Goal: Use online tool/utility: Utilize a website feature to perform a specific function

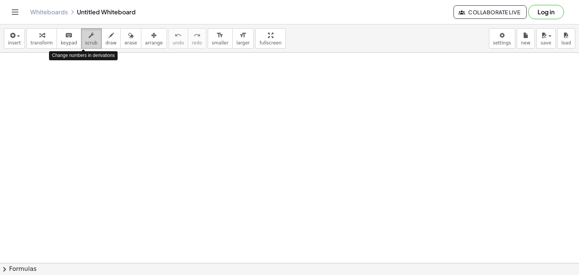
click at [89, 40] on span "scrub" at bounding box center [91, 42] width 12 height 5
drag, startPoint x: 141, startPoint y: 101, endPoint x: 169, endPoint y: 138, distance: 46.0
click at [89, 37] on icon "button" at bounding box center [91, 35] width 5 height 9
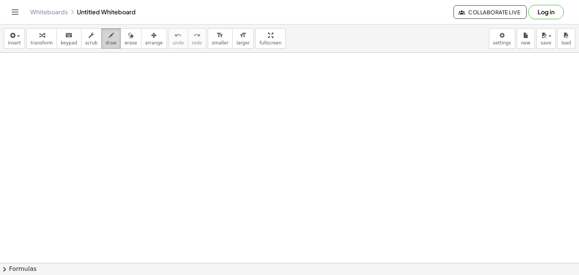
click at [106, 43] on span "draw" at bounding box center [111, 42] width 11 height 5
drag, startPoint x: 133, startPoint y: 88, endPoint x: 140, endPoint y: 88, distance: 7.6
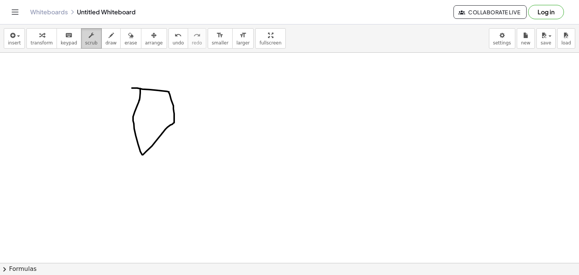
click at [92, 47] on button "scrub" at bounding box center [91, 38] width 21 height 20
drag, startPoint x: 138, startPoint y: 100, endPoint x: 146, endPoint y: 106, distance: 10.2
drag, startPoint x: 157, startPoint y: 123, endPoint x: 157, endPoint y: 118, distance: 4.9
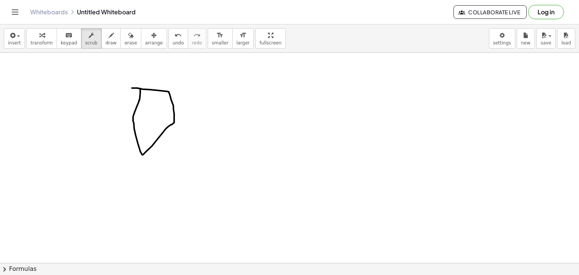
click at [89, 38] on icon "button" at bounding box center [91, 35] width 5 height 9
drag, startPoint x: 146, startPoint y: 89, endPoint x: 155, endPoint y: 89, distance: 9.4
drag, startPoint x: 155, startPoint y: 89, endPoint x: 163, endPoint y: 90, distance: 7.6
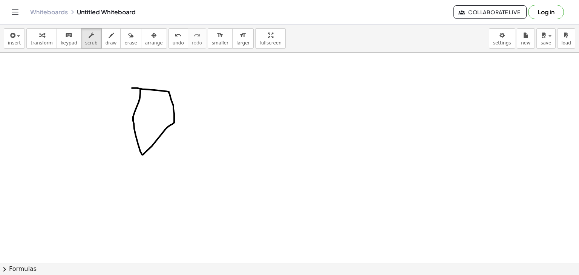
click at [109, 37] on icon "button" at bounding box center [111, 35] width 5 height 9
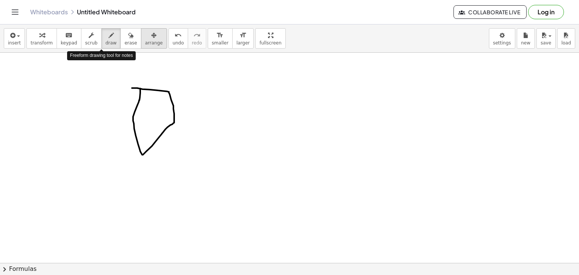
click at [145, 39] on div "button" at bounding box center [154, 35] width 18 height 9
drag, startPoint x: 147, startPoint y: 89, endPoint x: 191, endPoint y: 101, distance: 45.7
click at [124, 41] on span "erase" at bounding box center [130, 42] width 12 height 5
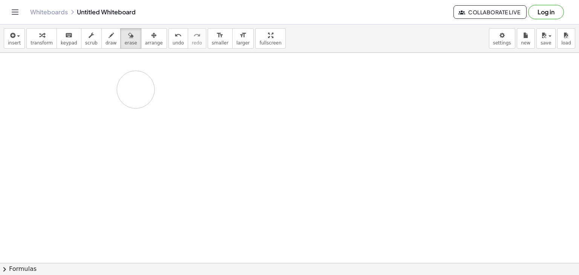
drag, startPoint x: 159, startPoint y: 97, endPoint x: 136, endPoint y: 89, distance: 24.8
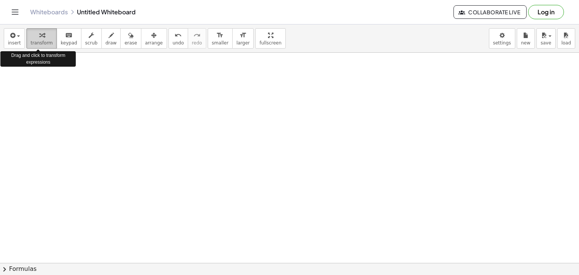
click at [43, 40] on span "transform" at bounding box center [42, 42] width 22 height 5
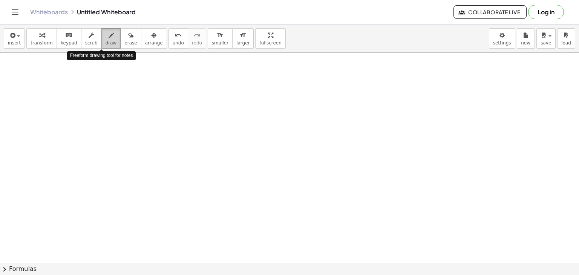
click at [107, 41] on button "draw" at bounding box center [111, 38] width 20 height 20
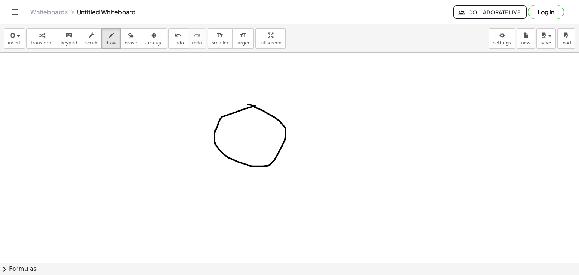
drag, startPoint x: 247, startPoint y: 104, endPoint x: 256, endPoint y: 106, distance: 8.8
click at [44, 40] on span "transform" at bounding box center [42, 42] width 22 height 5
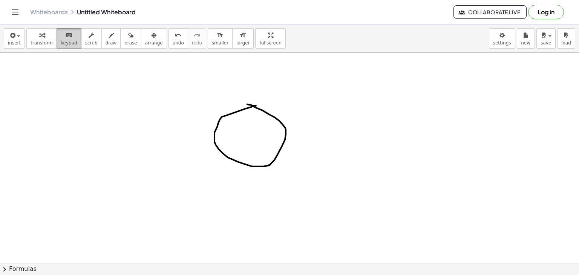
click at [63, 40] on span "keypad" at bounding box center [69, 42] width 17 height 5
click at [18, 42] on span "insert" at bounding box center [14, 42] width 13 height 5
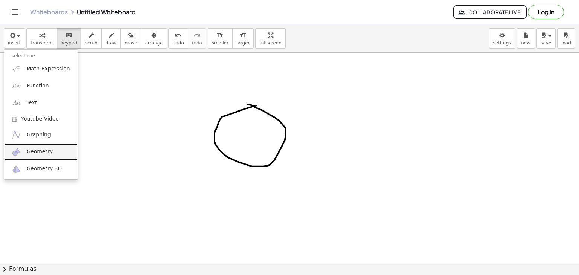
click at [48, 157] on link "Geometry" at bounding box center [41, 152] width 74 height 17
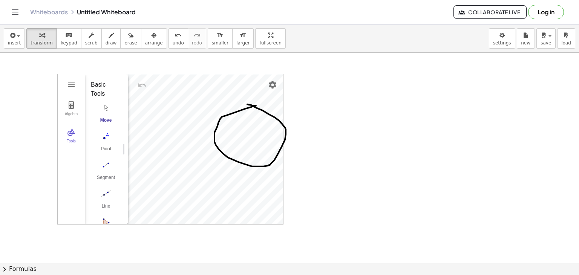
scroll to position [75, 0]
click at [109, 144] on img "Polygon. Select all vertices, then first vertex again" at bounding box center [106, 149] width 30 height 12
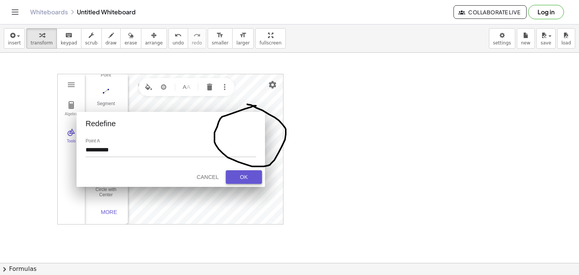
click at [247, 172] on button "OK" at bounding box center [244, 177] width 36 height 14
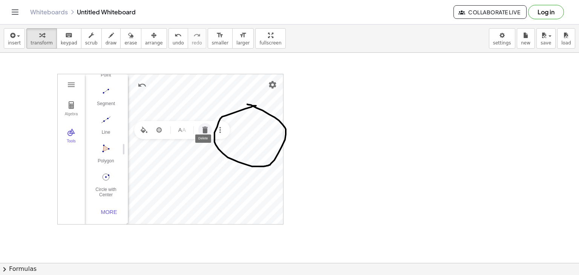
click at [205, 126] on img "Delete" at bounding box center [205, 130] width 9 height 9
click at [114, 148] on img "Polygon. Select all vertices, then first vertex again" at bounding box center [106, 149] width 30 height 12
click at [128, 38] on icon "button" at bounding box center [130, 35] width 5 height 9
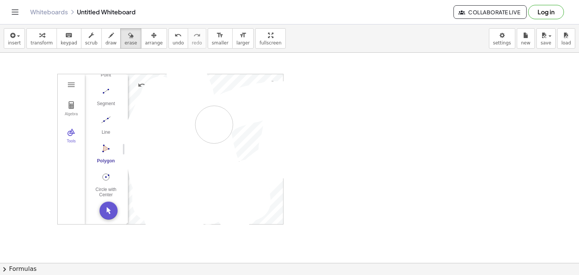
drag, startPoint x: 187, startPoint y: 74, endPoint x: 214, endPoint y: 124, distance: 57.5
drag, startPoint x: 166, startPoint y: 109, endPoint x: 219, endPoint y: 209, distance: 113.2
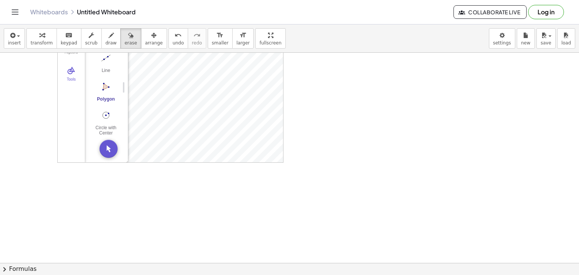
scroll to position [0, 0]
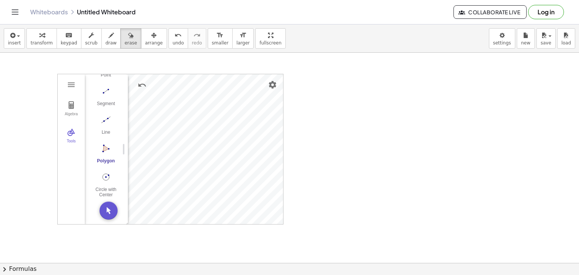
click at [122, 135] on div at bounding box center [289, 263] width 579 height 421
drag, startPoint x: 122, startPoint y: 135, endPoint x: 125, endPoint y: 168, distance: 33.7
click at [125, 168] on div at bounding box center [289, 263] width 579 height 421
click at [274, 86] on div at bounding box center [289, 263] width 579 height 421
click at [106, 35] on div "button" at bounding box center [111, 35] width 11 height 9
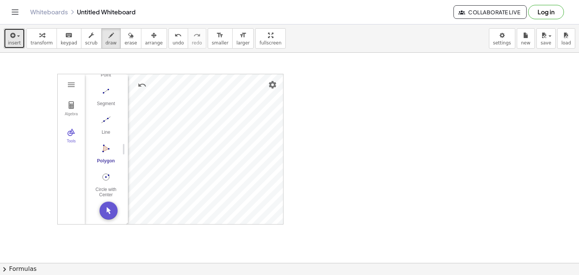
click at [11, 40] on icon "button" at bounding box center [12, 35] width 7 height 9
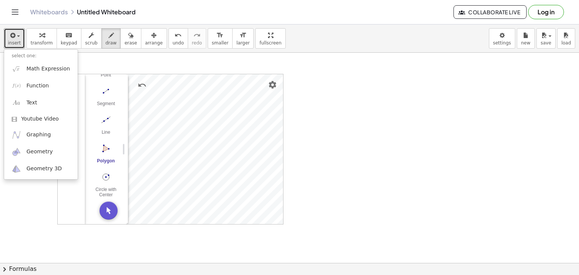
click at [47, 202] on div at bounding box center [289, 263] width 579 height 421
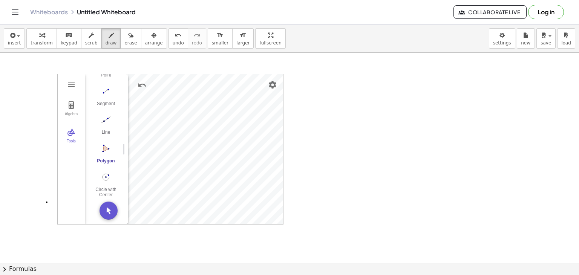
drag, startPoint x: 103, startPoint y: 145, endPoint x: 75, endPoint y: 173, distance: 38.7
click at [75, 173] on div at bounding box center [289, 263] width 579 height 421
click at [127, 37] on button "erase" at bounding box center [130, 38] width 21 height 20
drag, startPoint x: 128, startPoint y: 97, endPoint x: 45, endPoint y: 217, distance: 145.8
click at [45, 217] on div at bounding box center [289, 263] width 579 height 421
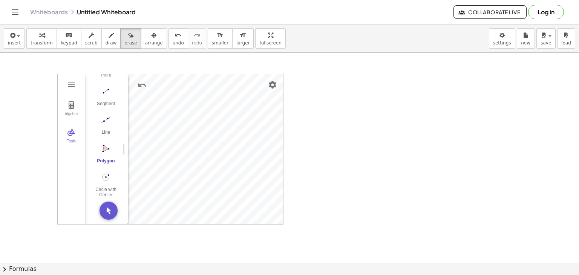
drag, startPoint x: 71, startPoint y: 80, endPoint x: 71, endPoint y: 84, distance: 4.5
click at [71, 80] on div at bounding box center [289, 263] width 579 height 421
click at [71, 88] on div at bounding box center [289, 263] width 579 height 421
click at [17, 42] on span "insert" at bounding box center [14, 42] width 13 height 5
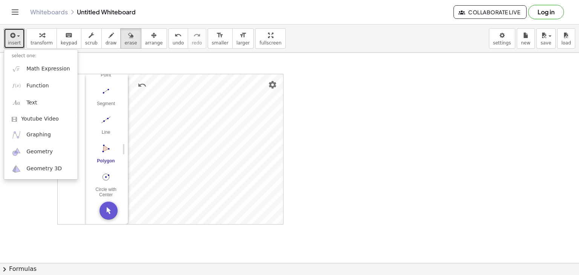
click at [329, 85] on div at bounding box center [289, 263] width 579 height 421
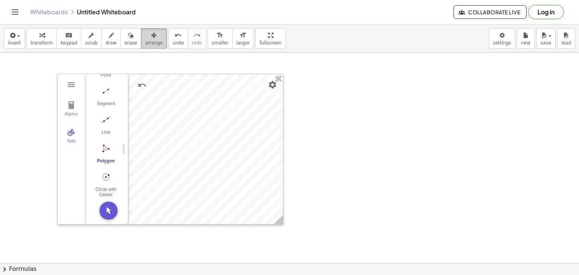
drag, startPoint x: 329, startPoint y: 85, endPoint x: 140, endPoint y: 40, distance: 194.3
click at [151, 40] on icon "button" at bounding box center [153, 35] width 5 height 9
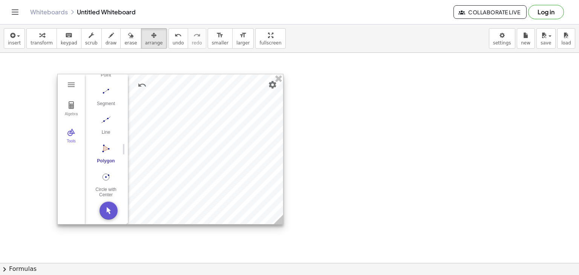
click at [166, 120] on div at bounding box center [170, 149] width 225 height 150
drag, startPoint x: 166, startPoint y: 120, endPoint x: 147, endPoint y: 121, distance: 18.9
click at [147, 121] on div at bounding box center [170, 149] width 225 height 150
click at [155, 123] on div at bounding box center [170, 150] width 225 height 150
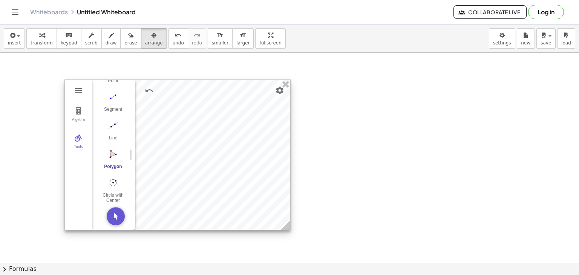
drag, startPoint x: 155, startPoint y: 123, endPoint x: 161, endPoint y: 128, distance: 8.3
click at [161, 128] on div at bounding box center [177, 155] width 225 height 150
